Goal: Task Accomplishment & Management: Manage account settings

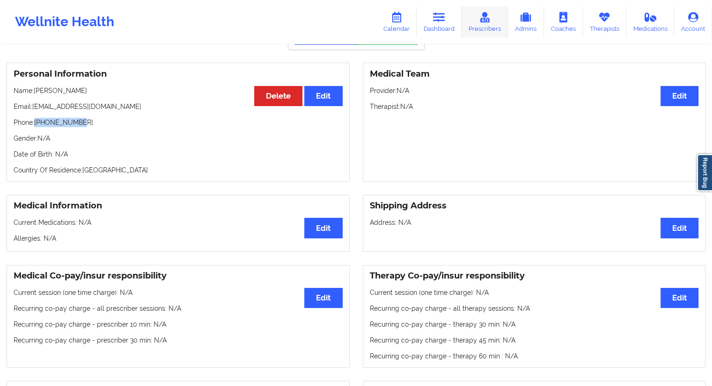
click at [488, 14] on icon at bounding box center [484, 17] width 12 height 10
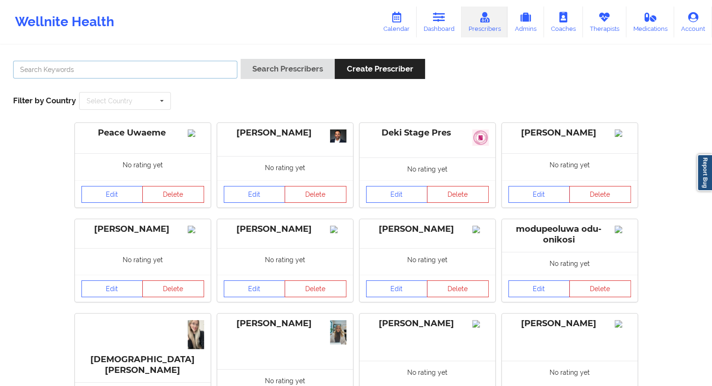
click at [86, 72] on input "text" at bounding box center [125, 70] width 224 height 18
paste input "Amy Halanski"
type input "Amy Halanski"
click at [268, 64] on button "Search Prescribers" at bounding box center [288, 69] width 94 height 20
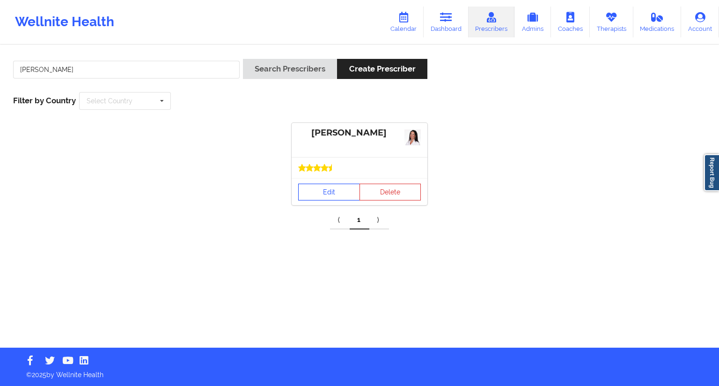
click at [319, 200] on link "Edit" at bounding box center [329, 192] width 62 height 17
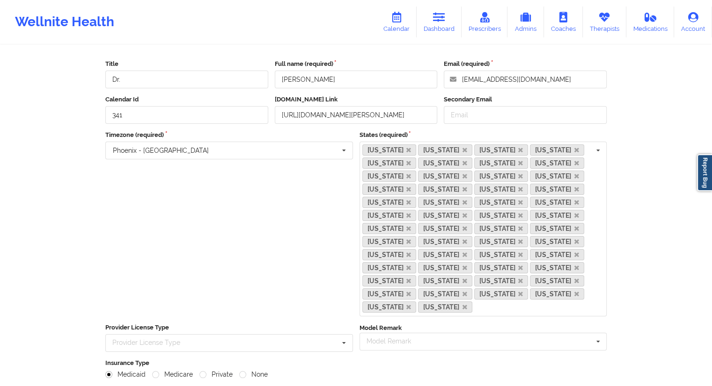
scroll to position [184, 0]
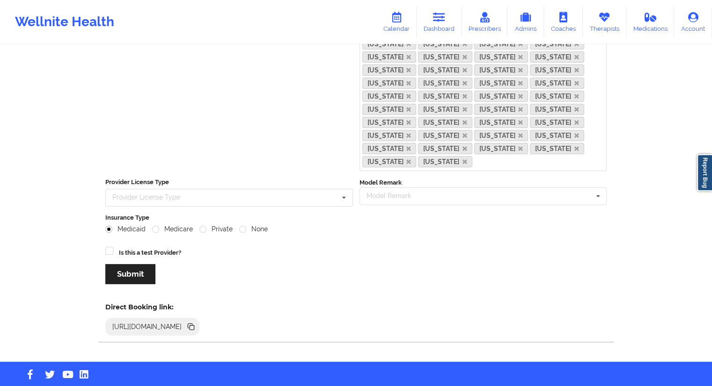
click at [194, 326] on icon at bounding box center [192, 328] width 5 height 5
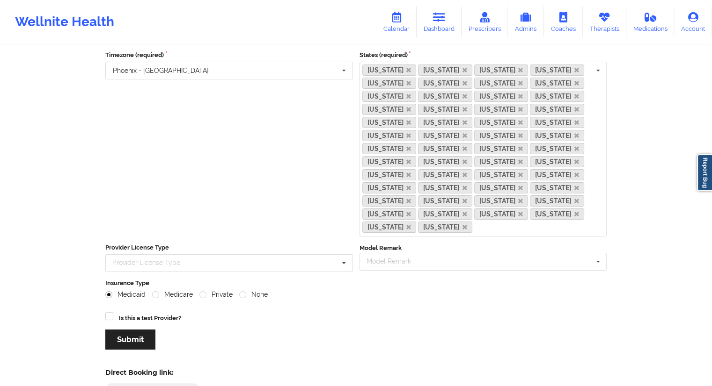
scroll to position [0, 0]
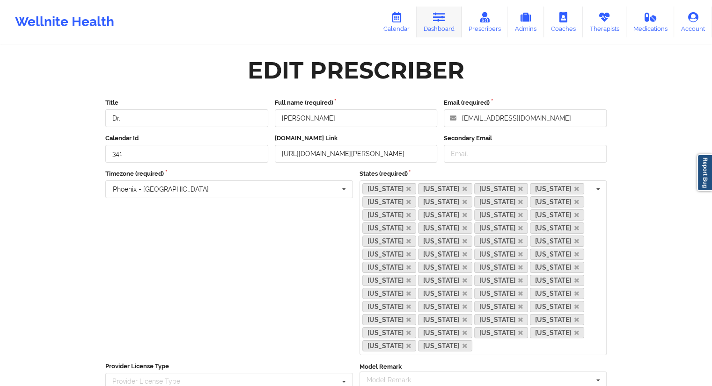
click at [440, 21] on icon at bounding box center [439, 17] width 12 height 10
